Goal: Task Accomplishment & Management: Use online tool/utility

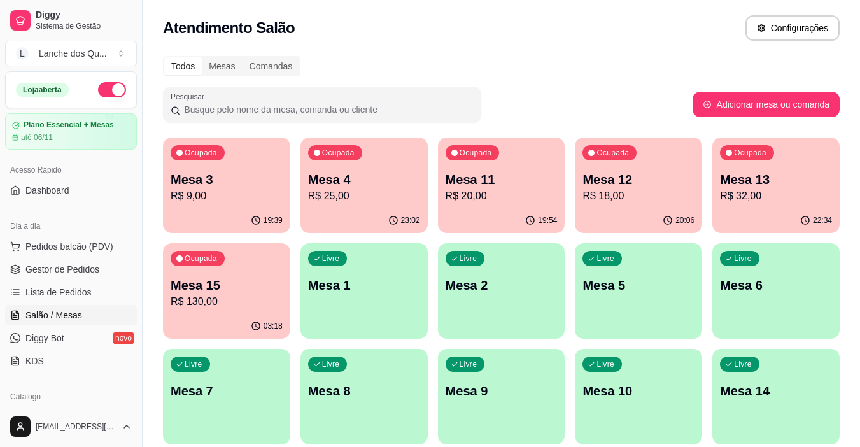
click at [367, 297] on div "Livre Mesa 1" at bounding box center [364, 283] width 127 height 80
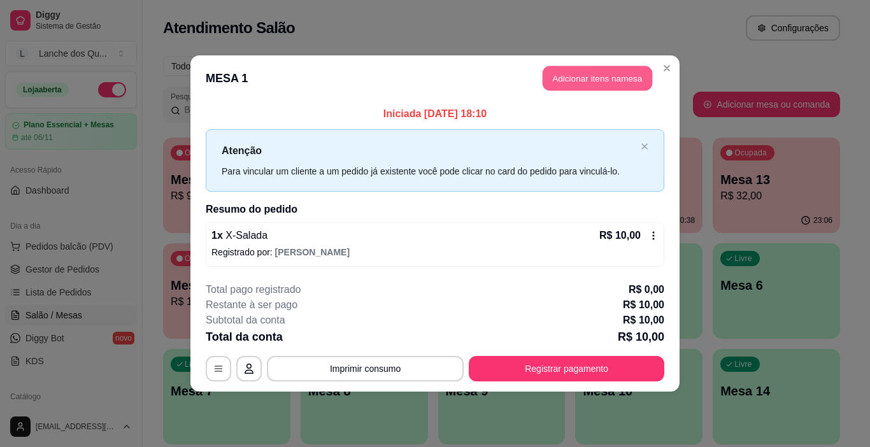
click at [617, 73] on button "Adicionar itens na mesa" at bounding box center [598, 78] width 110 height 25
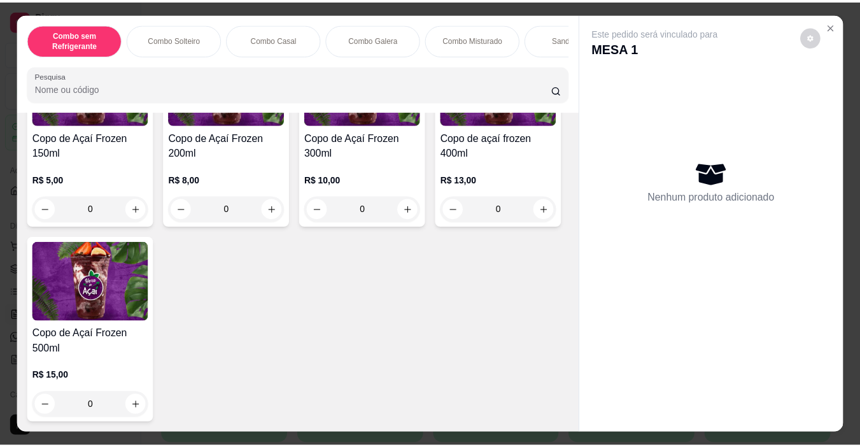
scroll to position [4012, 0]
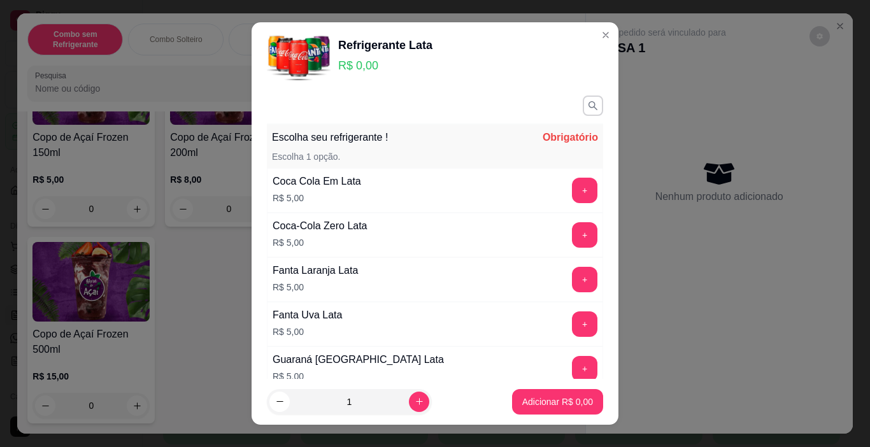
click at [572, 278] on button "+" at bounding box center [584, 279] width 25 height 25
click at [512, 401] on button "Adicionar R$ 5,00" at bounding box center [557, 401] width 91 height 25
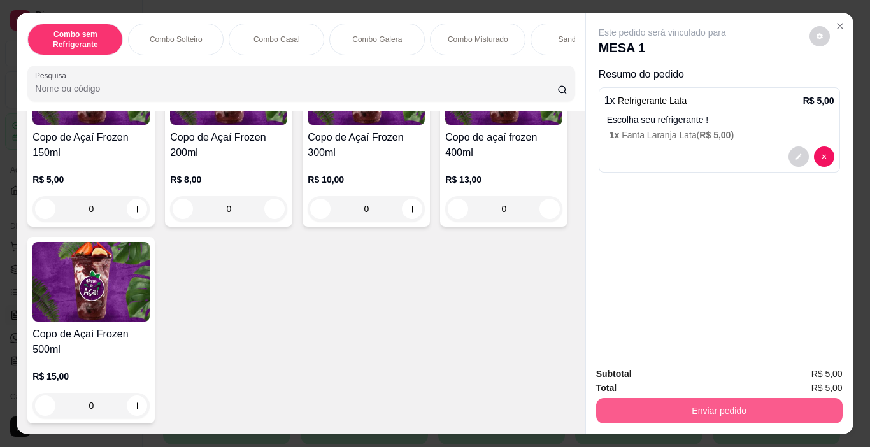
click at [669, 402] on button "Enviar pedido" at bounding box center [719, 410] width 246 height 25
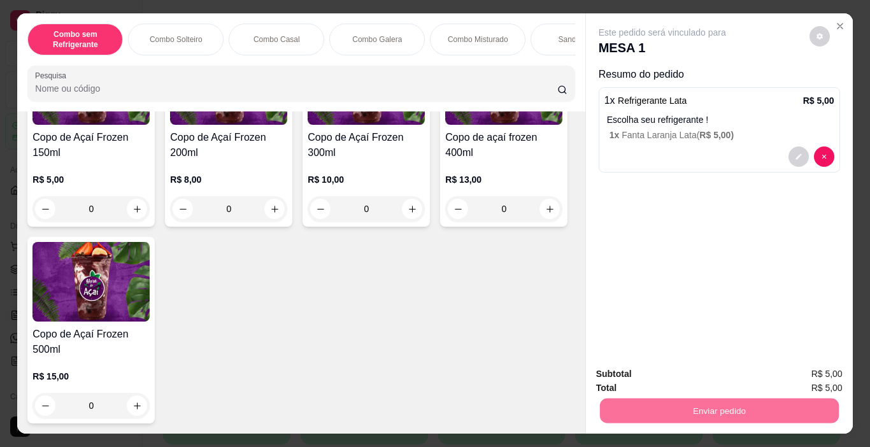
click at [804, 375] on button "Enviar pedido" at bounding box center [809, 374] width 70 height 24
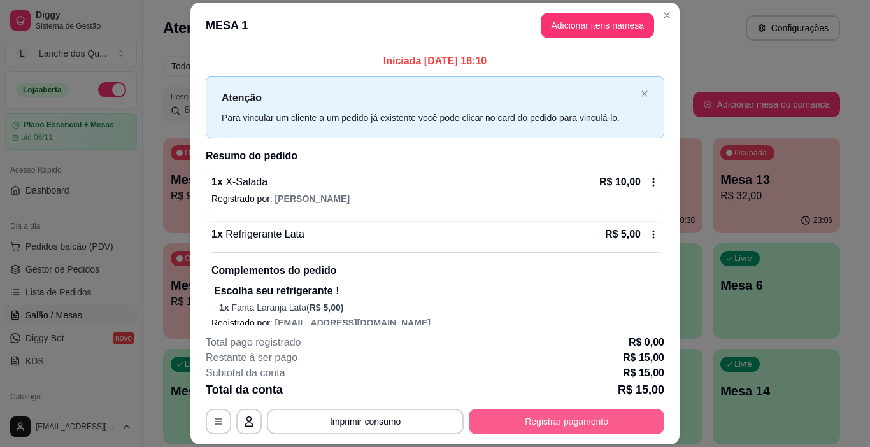
click at [530, 416] on button "Registrar pagamento" at bounding box center [567, 421] width 196 height 25
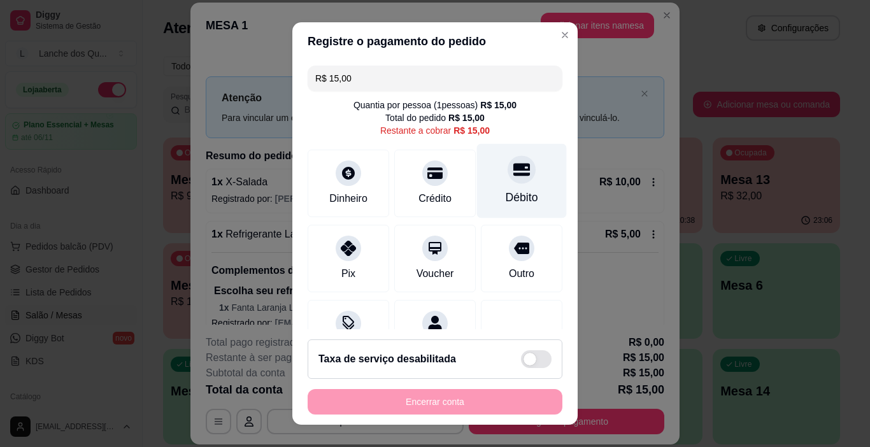
click at [506, 201] on div "Débito" at bounding box center [522, 197] width 32 height 17
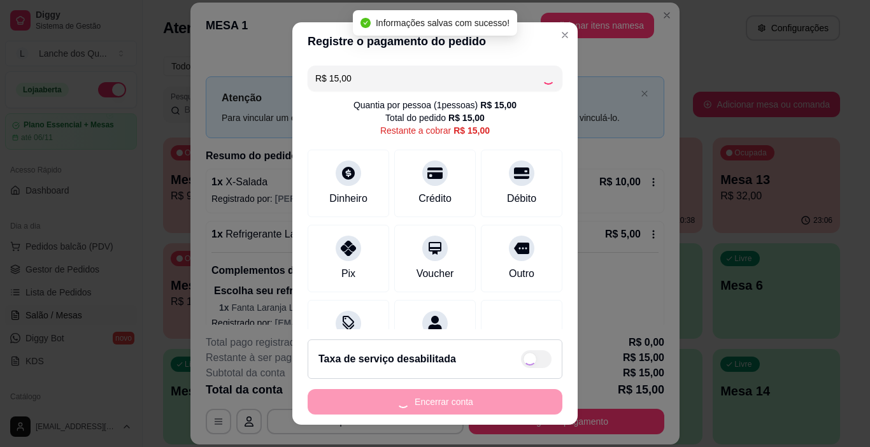
type input "R$ 0,00"
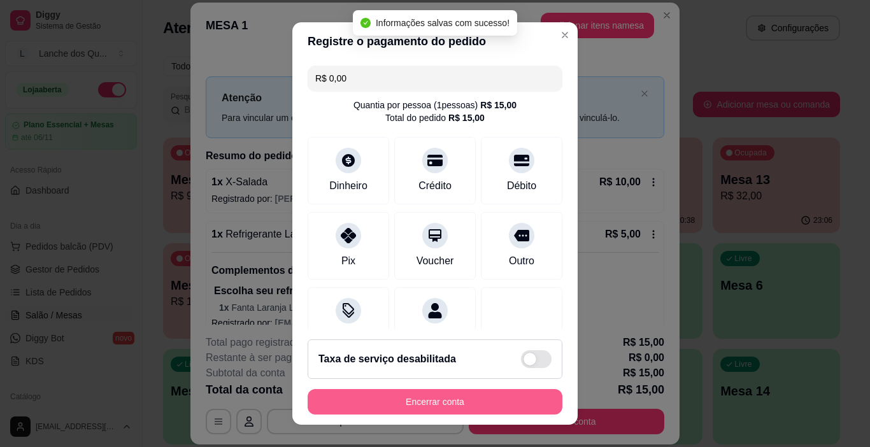
click at [469, 402] on button "Encerrar conta" at bounding box center [435, 401] width 255 height 25
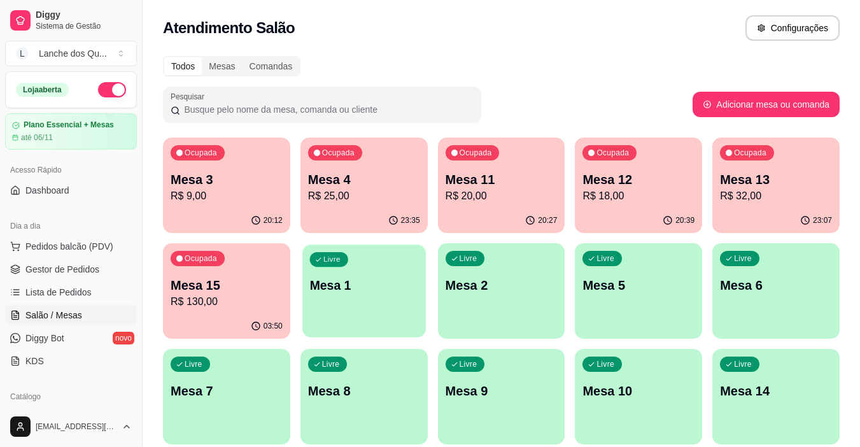
click at [343, 286] on p "Mesa 1" at bounding box center [364, 285] width 109 height 17
